Goal: Information Seeking & Learning: Learn about a topic

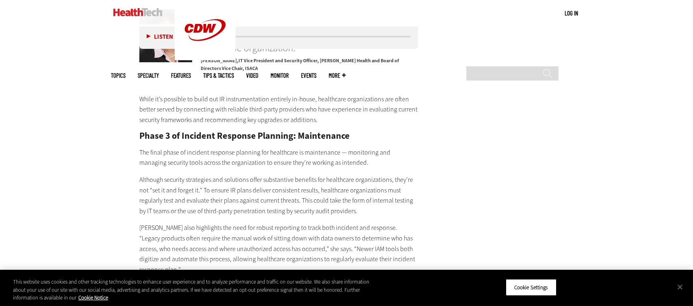
scroll to position [1448, 0]
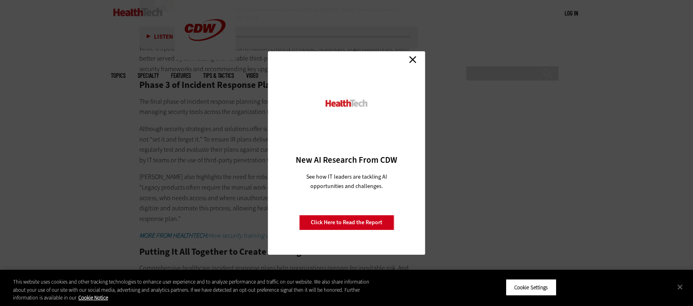
drag, startPoint x: 413, startPoint y: 61, endPoint x: 375, endPoint y: 95, distance: 50.9
click at [413, 61] on link "Close" at bounding box center [413, 59] width 12 height 12
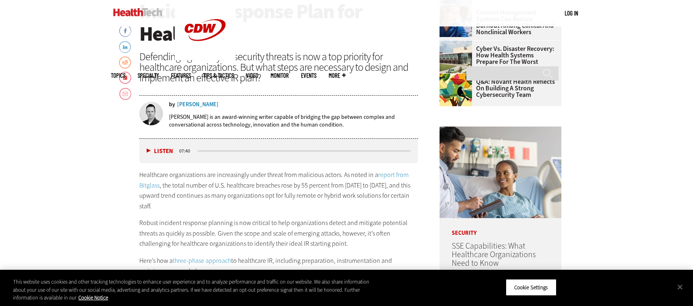
scroll to position [379, 0]
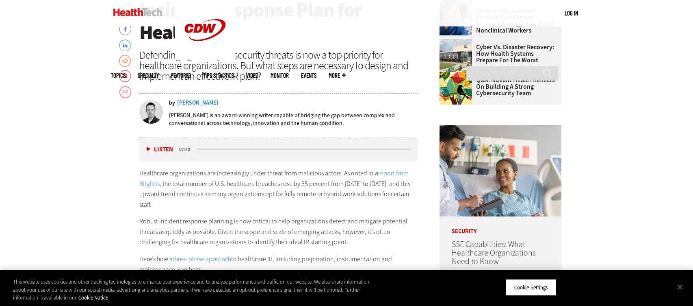
click at [153, 147] on button "Listen" at bounding box center [160, 149] width 26 height 6
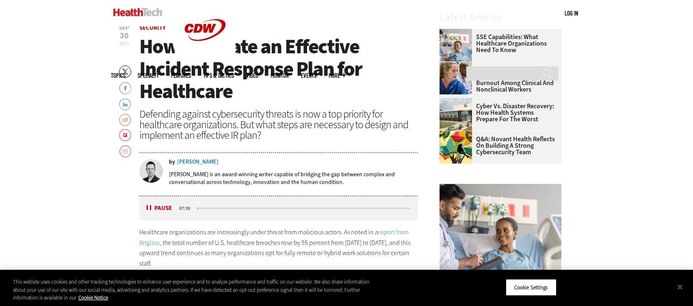
scroll to position [319, 0]
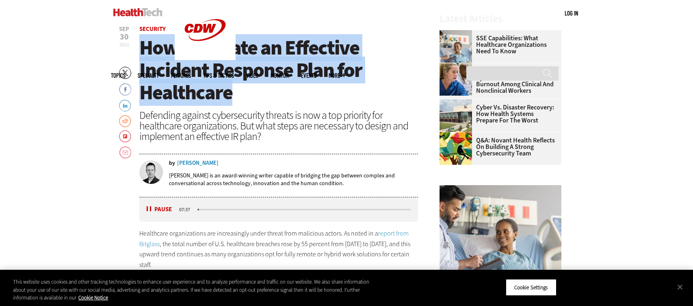
drag, startPoint x: 142, startPoint y: 45, endPoint x: 236, endPoint y: 96, distance: 106.7
click at [236, 96] on h1 "How to Create an Effective Incident Response Plan for Healthcare" at bounding box center [278, 70] width 279 height 67
copy span "How to Create an Effective Incident Response Plan for Healthcare"
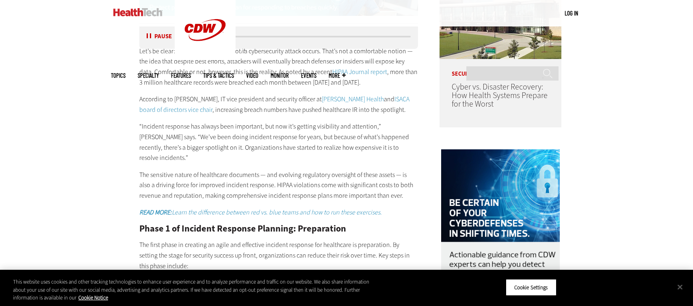
scroll to position [717, 0]
click at [147, 37] on button "Pause" at bounding box center [159, 37] width 25 height 6
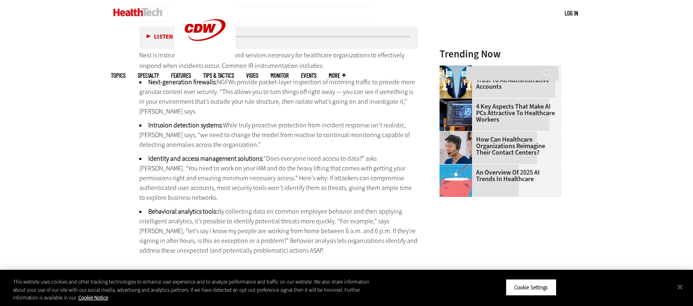
scroll to position [1136, 0]
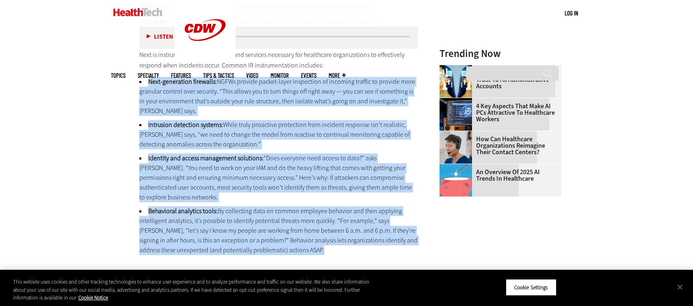
drag, startPoint x: 145, startPoint y: 69, endPoint x: 282, endPoint y: 249, distance: 227.3
click at [282, 250] on div "Listen Pause 06:26 Healthcare organizations are increasingly under threat from …" at bounding box center [278, 152] width 279 height 1545
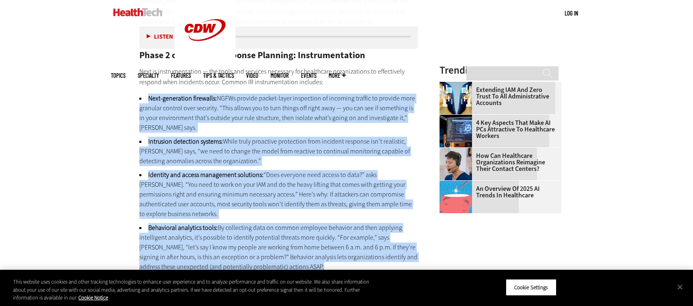
click at [301, 253] on li "Behavioral analytics tools: By collecting data on common employee behavior and …" at bounding box center [278, 247] width 279 height 49
drag, startPoint x: 290, startPoint y: 256, endPoint x: 221, endPoint y: 71, distance: 197.4
copy div "Loremi DO sitametconsecte adipisci: Elit-seddoeiusm temporinc: UTLAb etdolor ma…"
click at [249, 223] on li "Behavioral analytics tools: By collecting data on common employee behavior and …" at bounding box center [278, 247] width 279 height 49
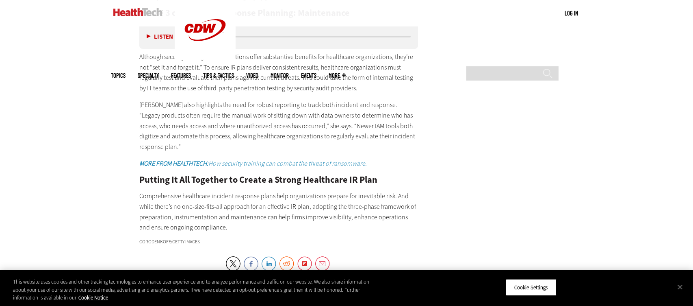
scroll to position [1521, 0]
